Goal: Download file/media

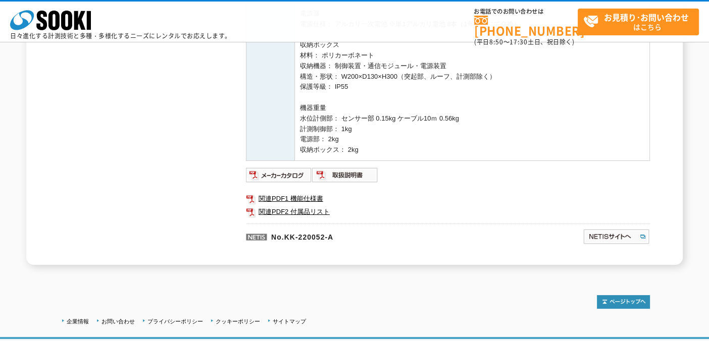
scroll to position [505, 0]
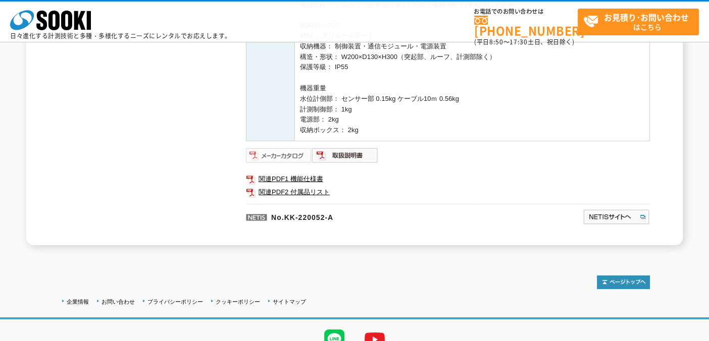
click at [266, 153] on img at bounding box center [279, 155] width 66 height 16
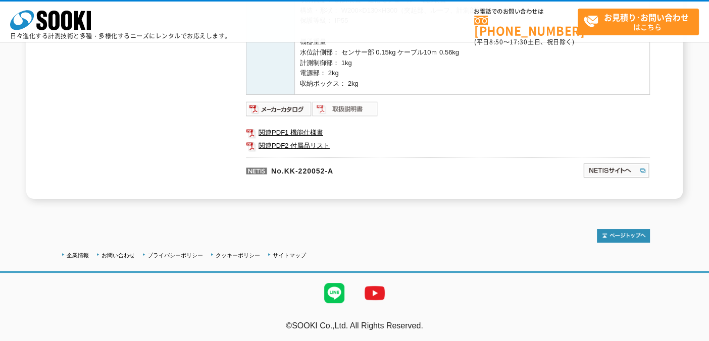
scroll to position [501, 0]
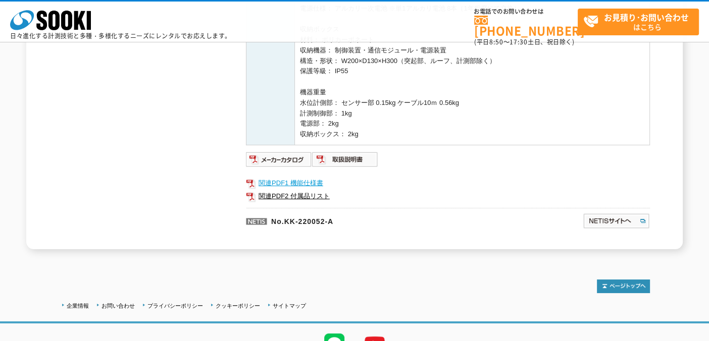
click at [292, 182] on link "関連PDF1 機能仕様書" at bounding box center [448, 183] width 404 height 13
click at [282, 155] on img at bounding box center [279, 160] width 66 height 16
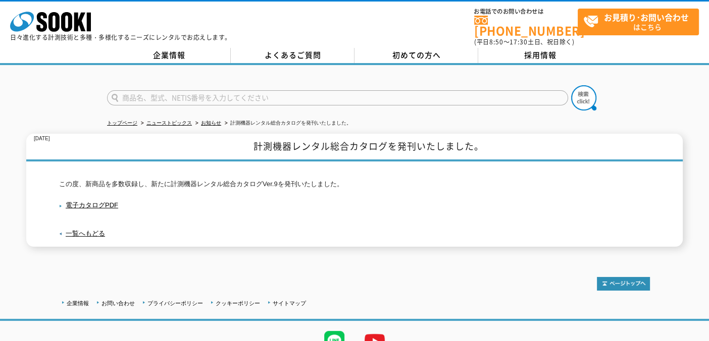
scroll to position [42, 0]
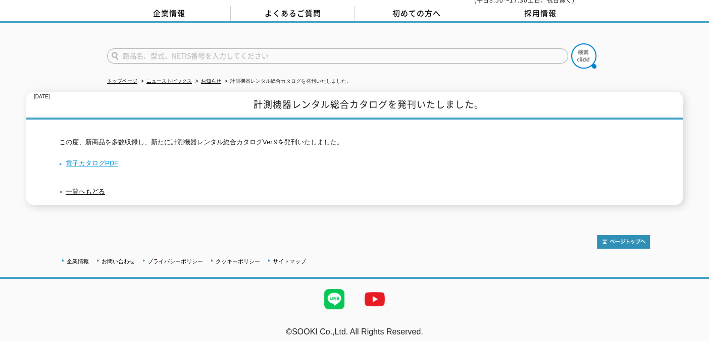
click at [103, 160] on link "電子カタログPDF" at bounding box center [88, 164] width 59 height 8
click at [211, 78] on link "お知らせ" at bounding box center [211, 81] width 20 height 6
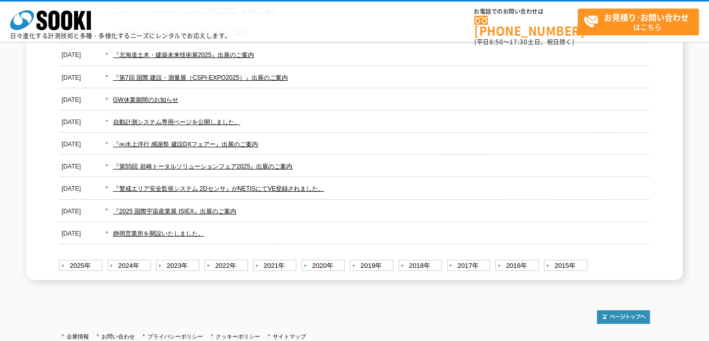
scroll to position [202, 0]
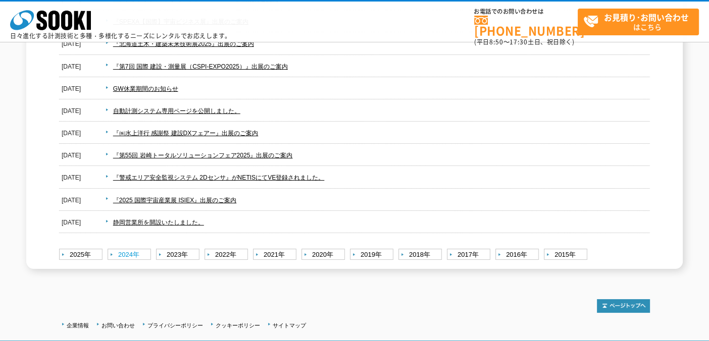
click at [146, 252] on link "2024年" at bounding box center [131, 255] width 46 height 13
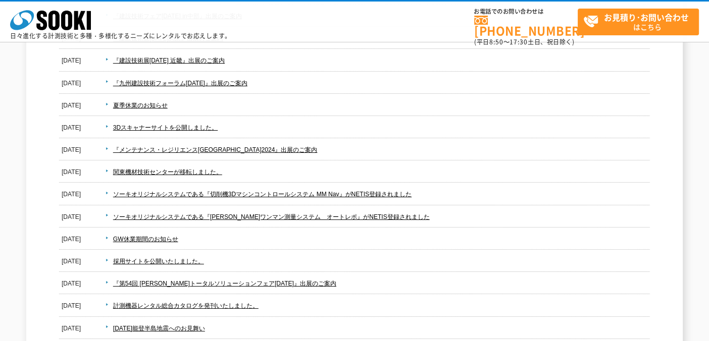
scroll to position [202, 0]
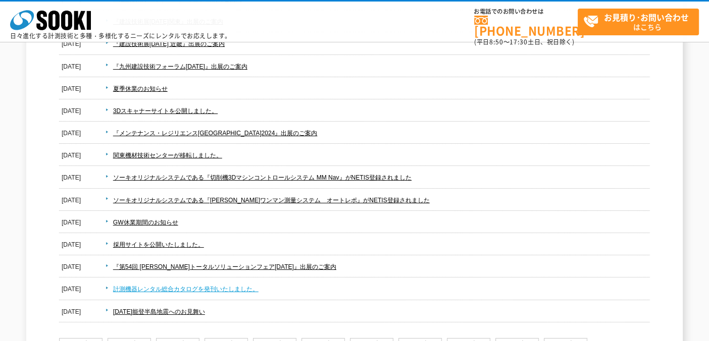
click at [204, 290] on link "計測機器レンタル総合カタログを発刊いたしました。" at bounding box center [185, 289] width 145 height 7
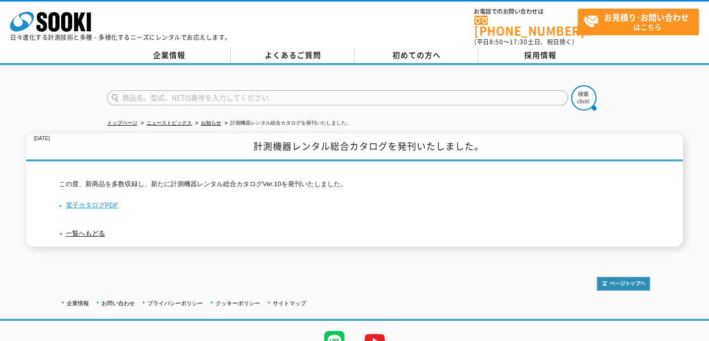
click at [82, 202] on link "電子カタログPDF" at bounding box center [88, 206] width 59 height 8
